Goal: Task Accomplishment & Management: Use online tool/utility

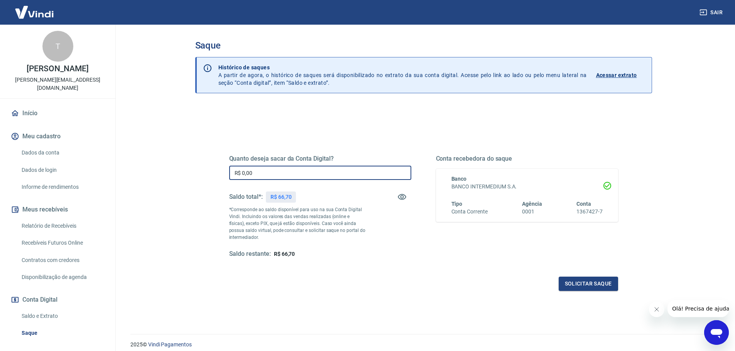
click at [343, 168] on input "R$ 0,00" at bounding box center [320, 173] width 182 height 14
type input "R$ 66,70"
click at [589, 280] on button "Solicitar saque" at bounding box center [587, 284] width 59 height 14
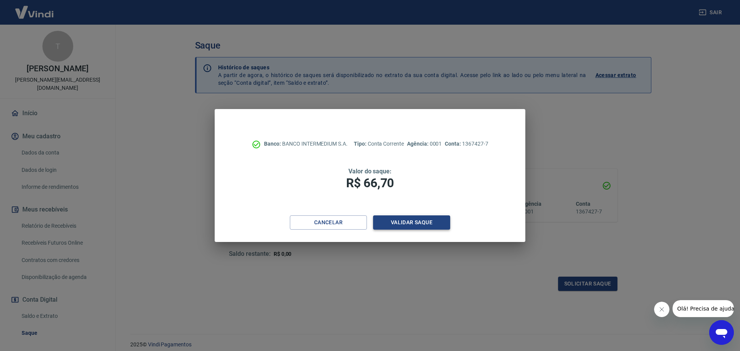
click at [407, 228] on button "Validar saque" at bounding box center [411, 223] width 77 height 14
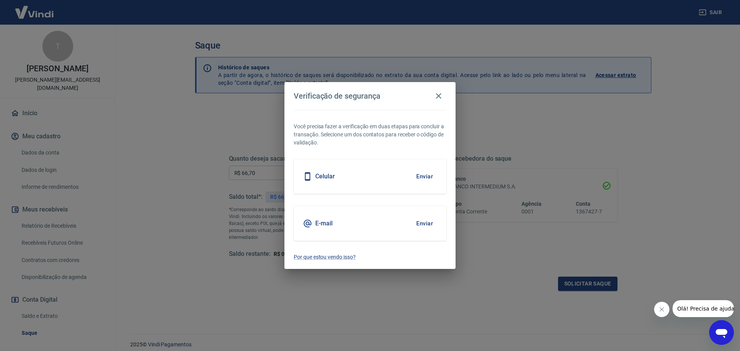
click at [397, 181] on div "Celular Enviar" at bounding box center [370, 176] width 153 height 35
click at [423, 177] on button "Enviar" at bounding box center [424, 177] width 25 height 16
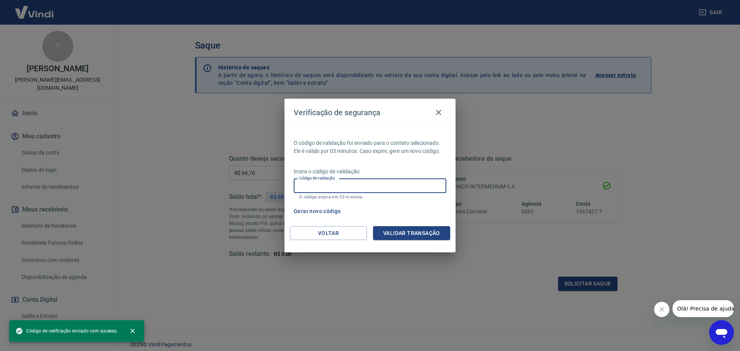
click at [428, 184] on input "Código de validação" at bounding box center [370, 186] width 153 height 14
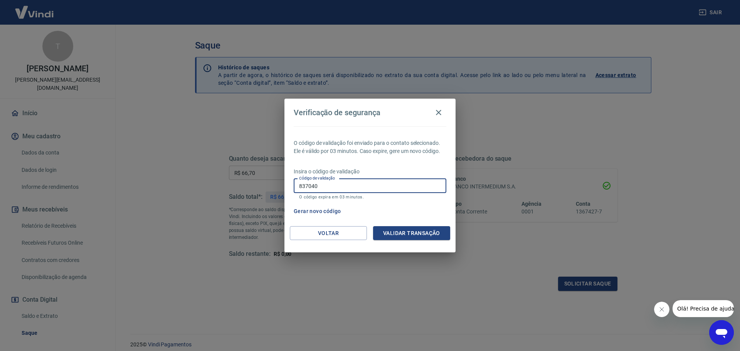
type input "837040"
click at [435, 236] on button "Validar transação" at bounding box center [411, 233] width 77 height 14
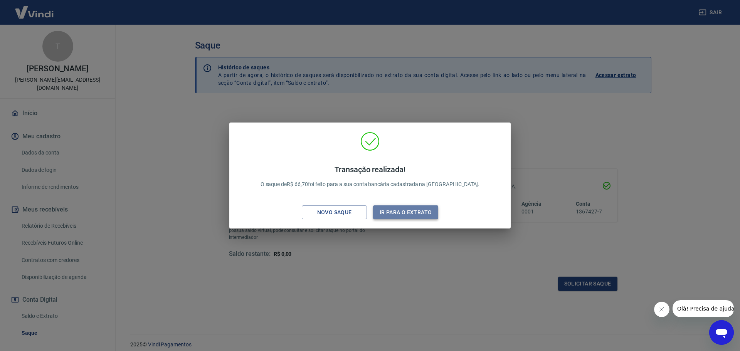
click at [387, 214] on button "Ir para o extrato" at bounding box center [405, 213] width 65 height 14
